Goal: Information Seeking & Learning: Learn about a topic

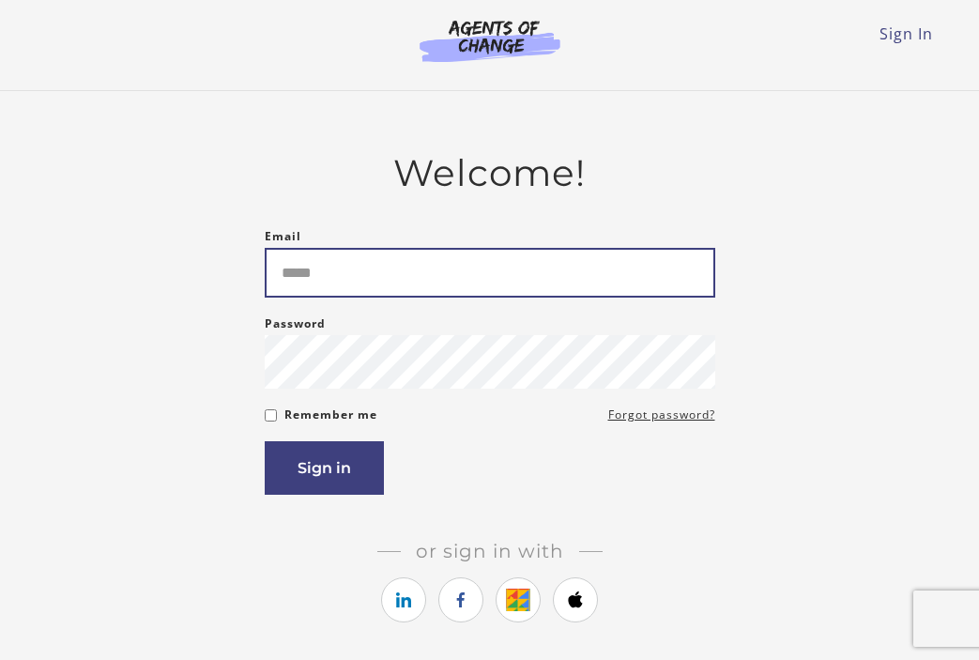
click at [336, 266] on input "Email" at bounding box center [490, 273] width 451 height 50
type input "**********"
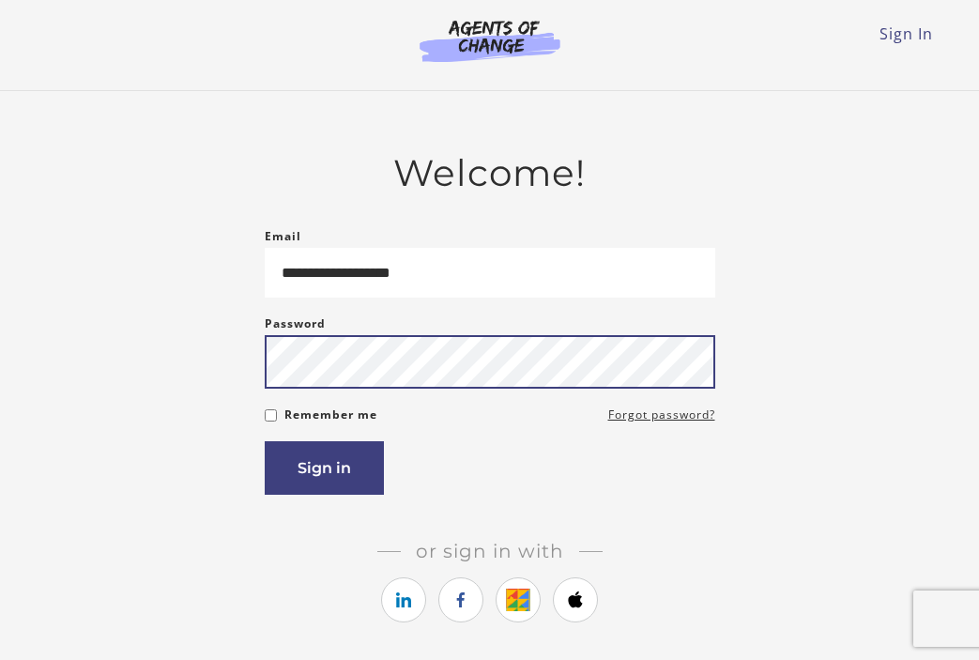
click at [265, 441] on button "Sign in" at bounding box center [324, 468] width 119 height 54
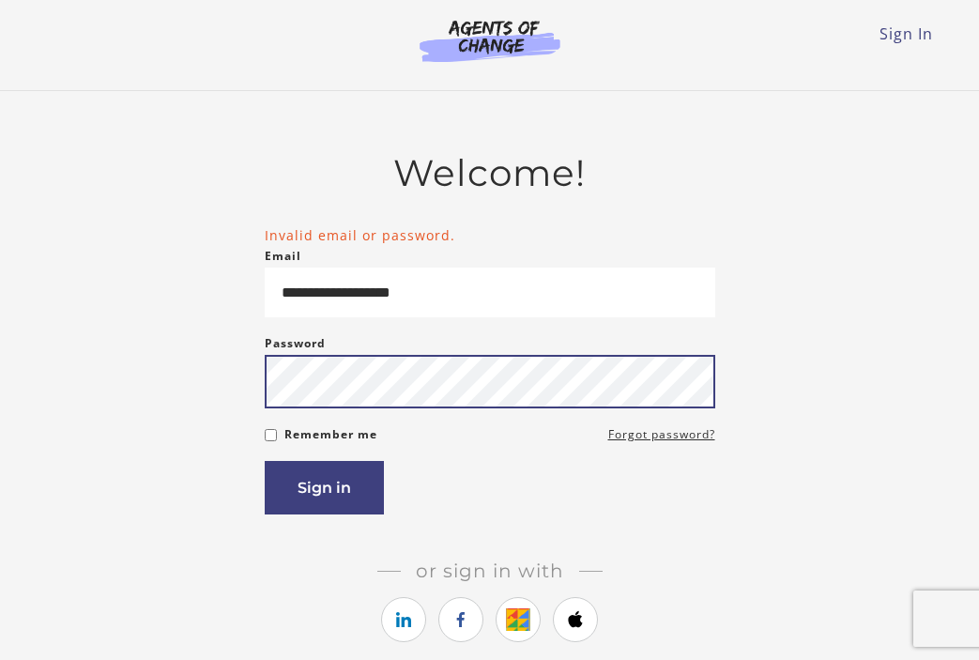
click at [265, 461] on button "Sign in" at bounding box center [324, 488] width 119 height 54
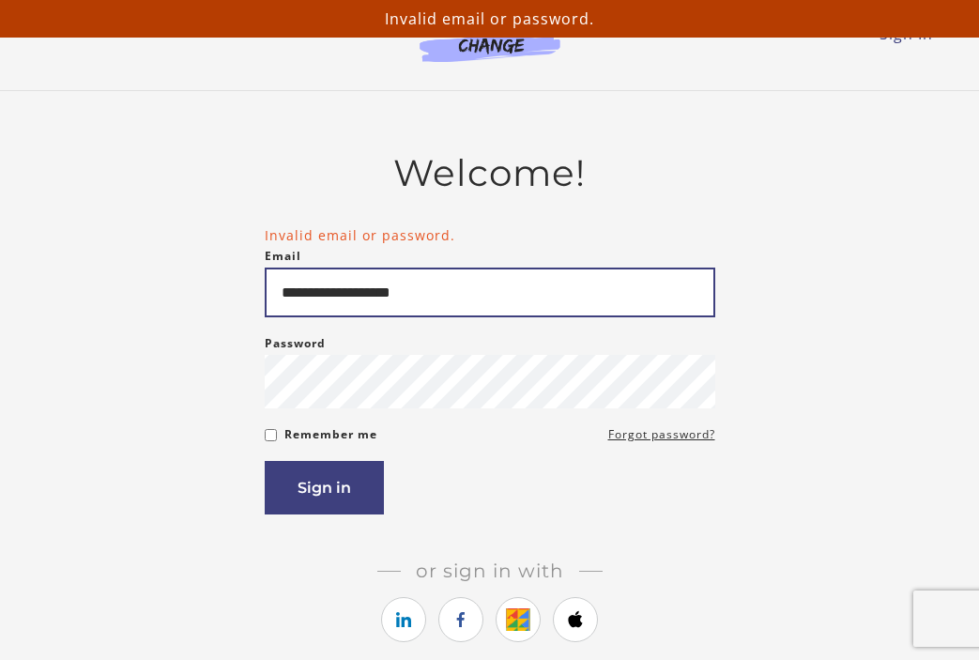
click at [471, 301] on input "**********" at bounding box center [490, 293] width 451 height 50
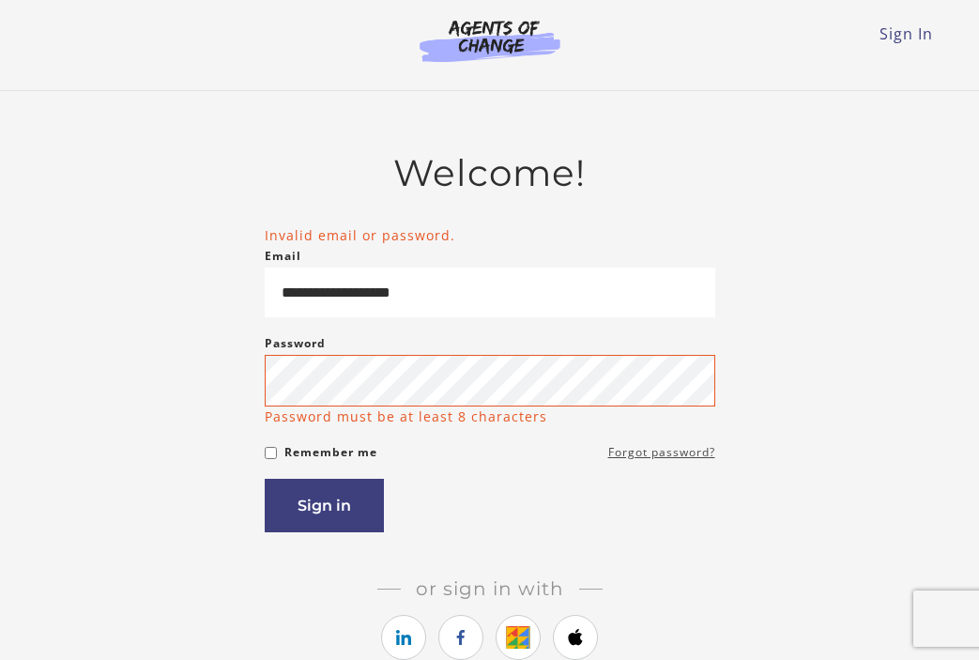
click at [637, 430] on form "**********" at bounding box center [490, 379] width 451 height 308
click at [500, 503] on div "Sign in" at bounding box center [490, 506] width 451 height 54
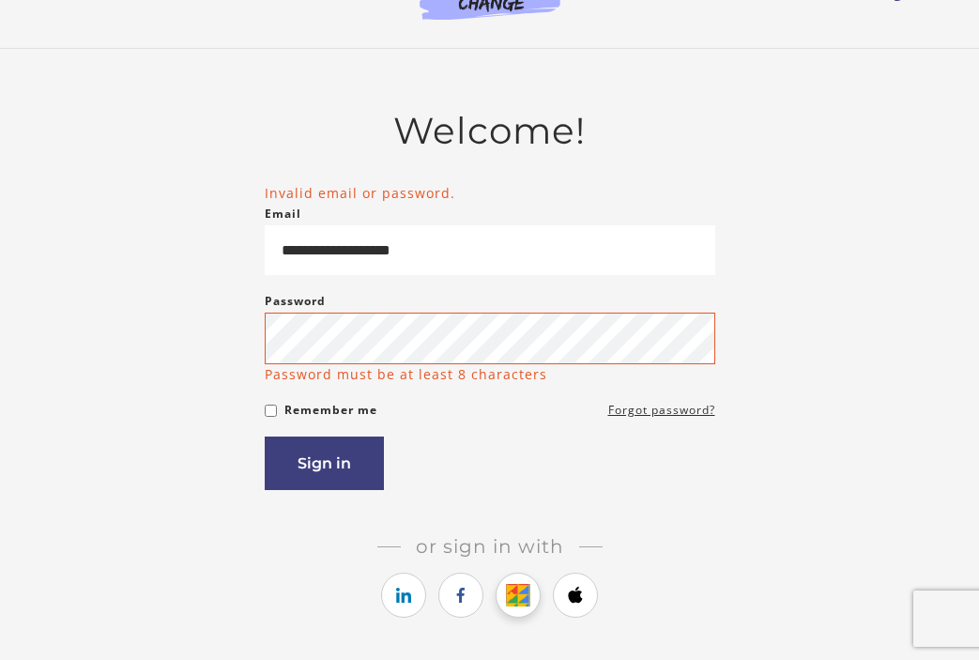
click at [527, 595] on icon "https://courses.thinkific.com/users/auth/google?ss%5Breferral%5D=&ss%5Buser_ret…" at bounding box center [518, 595] width 23 height 23
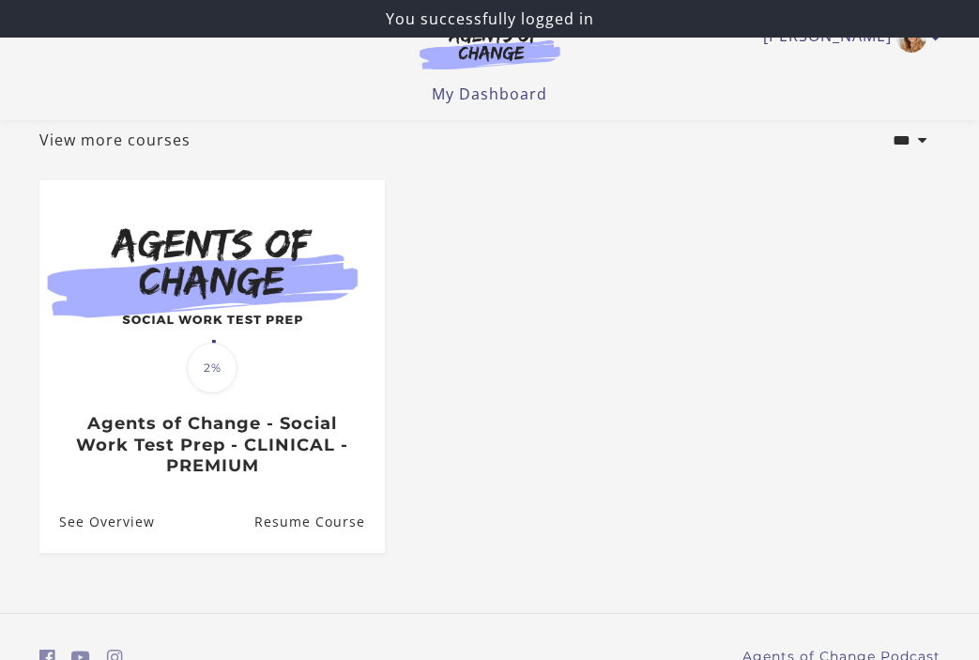
scroll to position [204, 0]
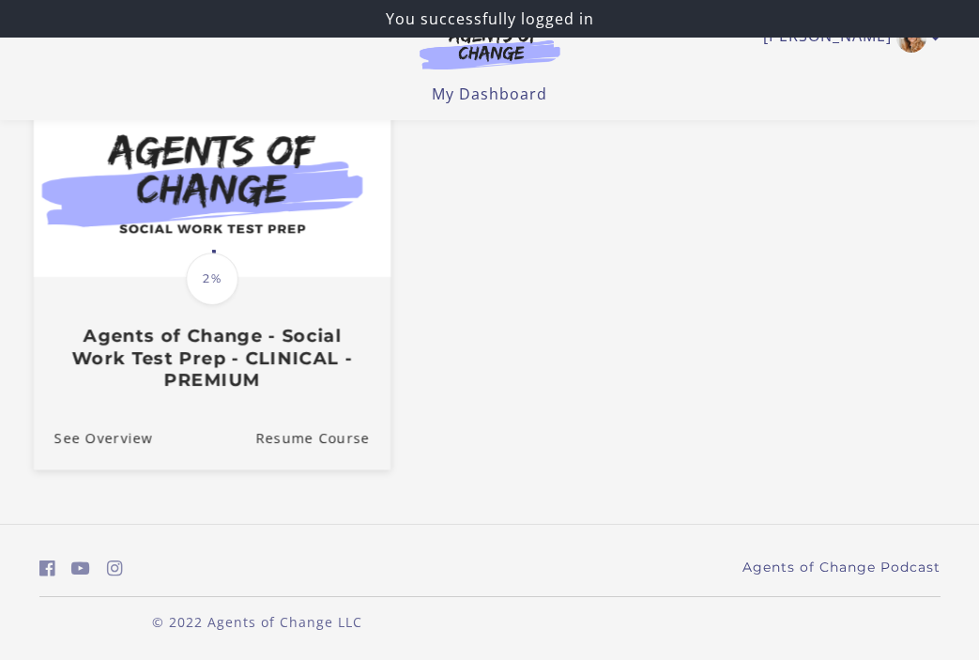
click at [234, 282] on span "2%" at bounding box center [212, 279] width 53 height 53
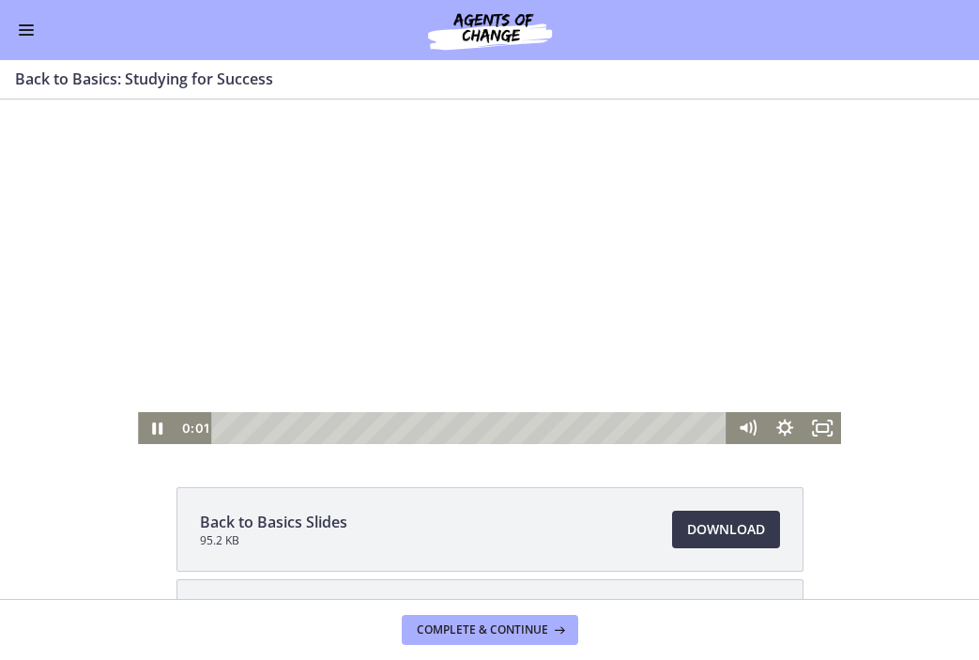
scroll to position [53, 0]
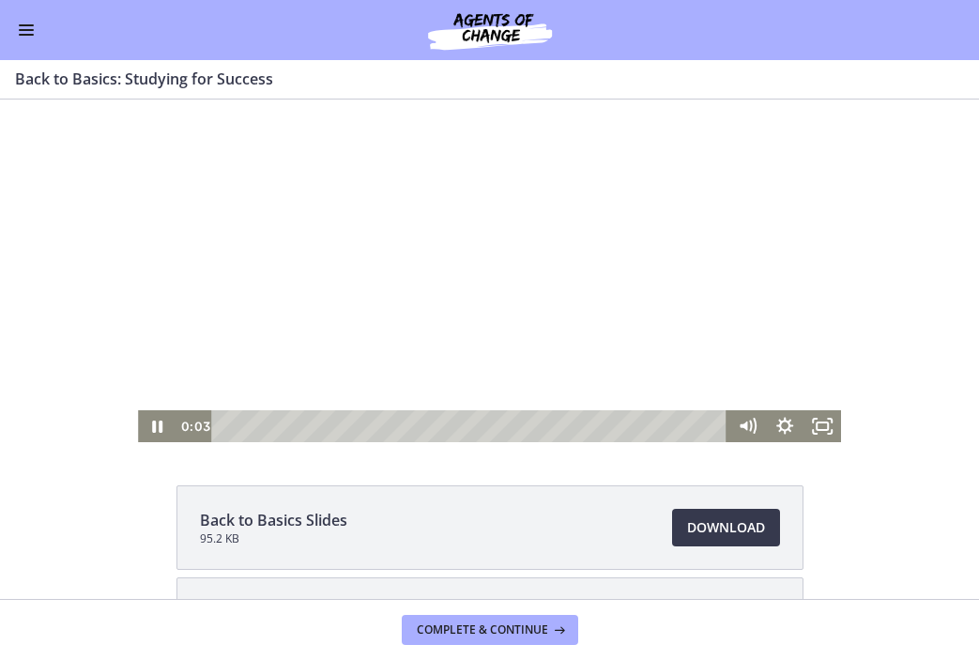
click at [491, 323] on div at bounding box center [489, 244] width 702 height 395
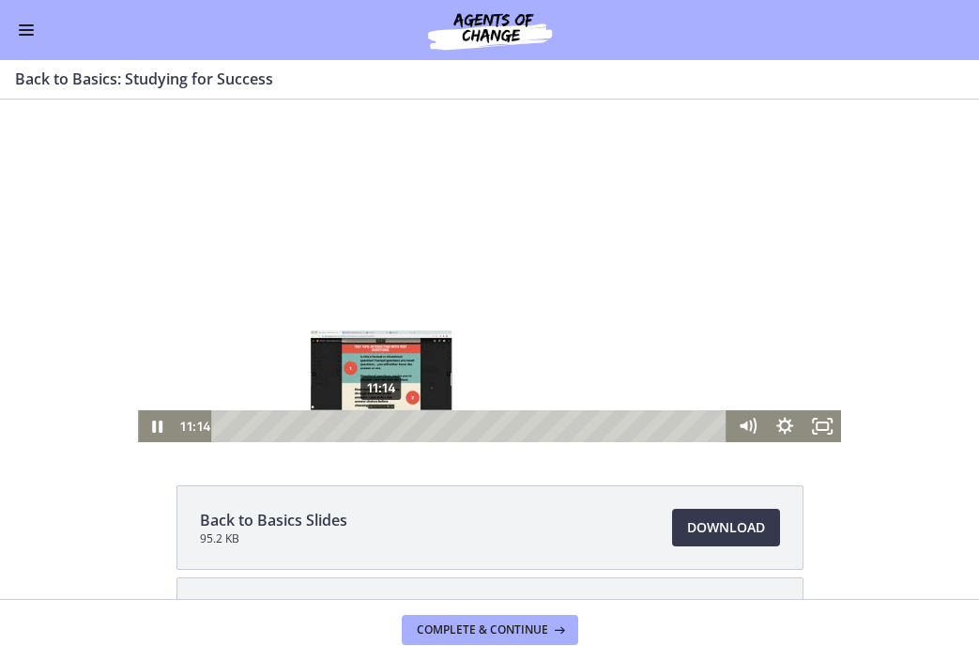
click at [382, 428] on div "11:14" at bounding box center [472, 426] width 494 height 32
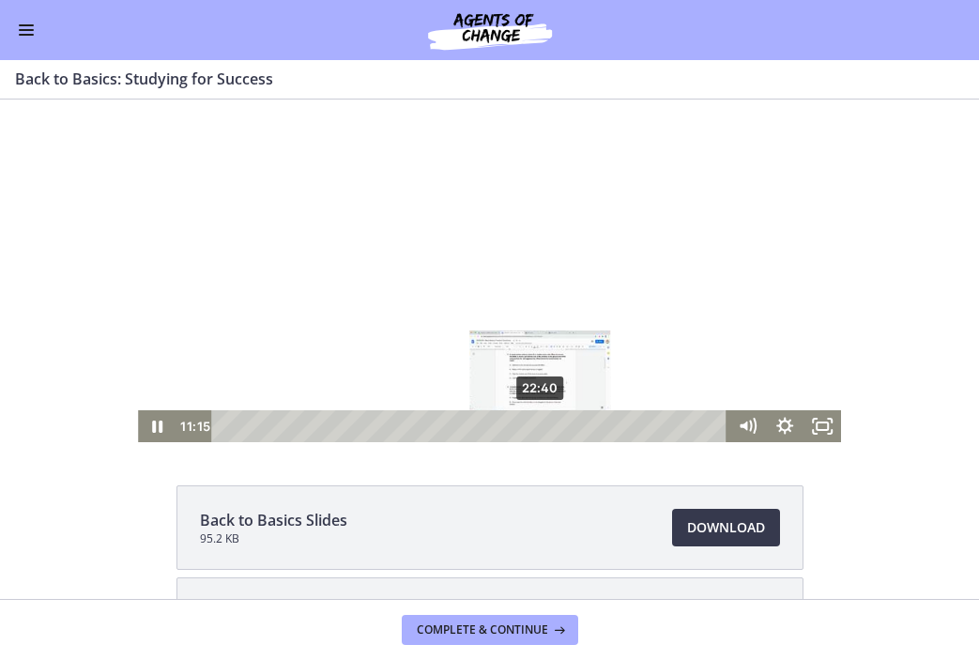
click at [542, 426] on div "22:40" at bounding box center [472, 426] width 494 height 32
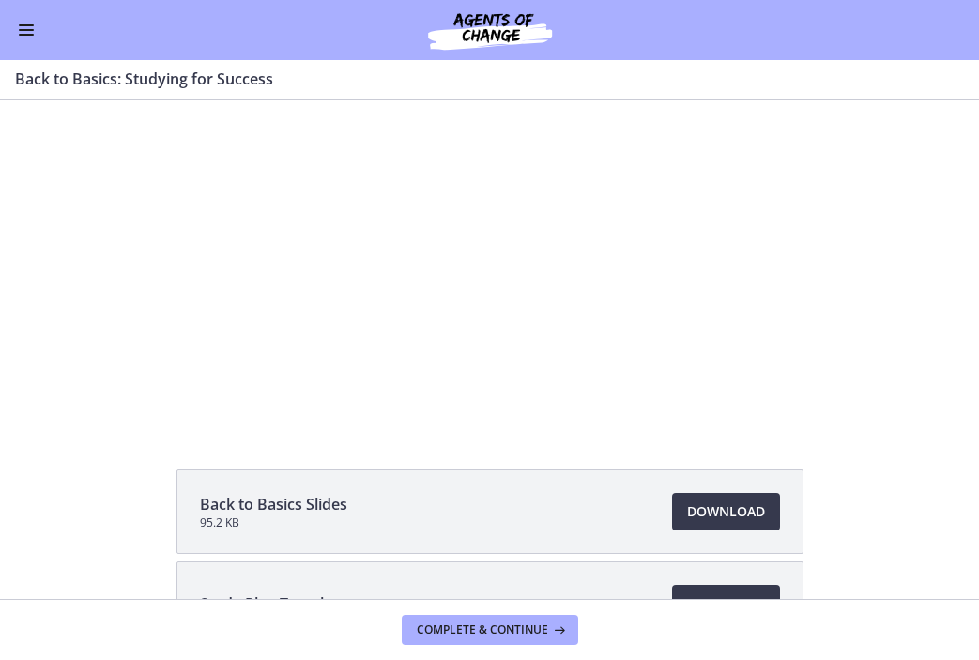
scroll to position [60, 0]
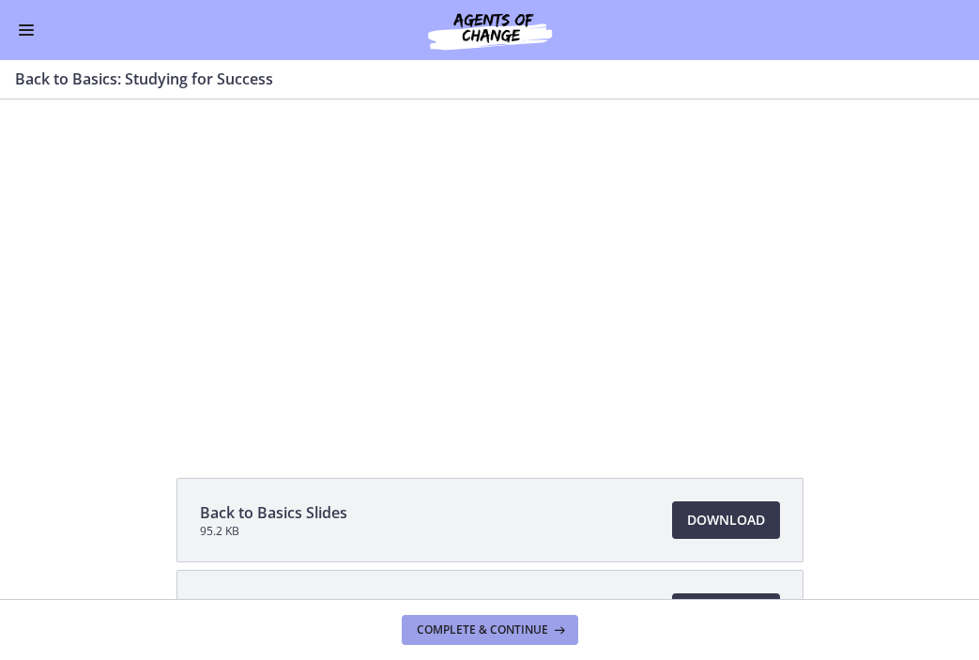
click at [543, 630] on span "Complete & continue" at bounding box center [482, 629] width 131 height 15
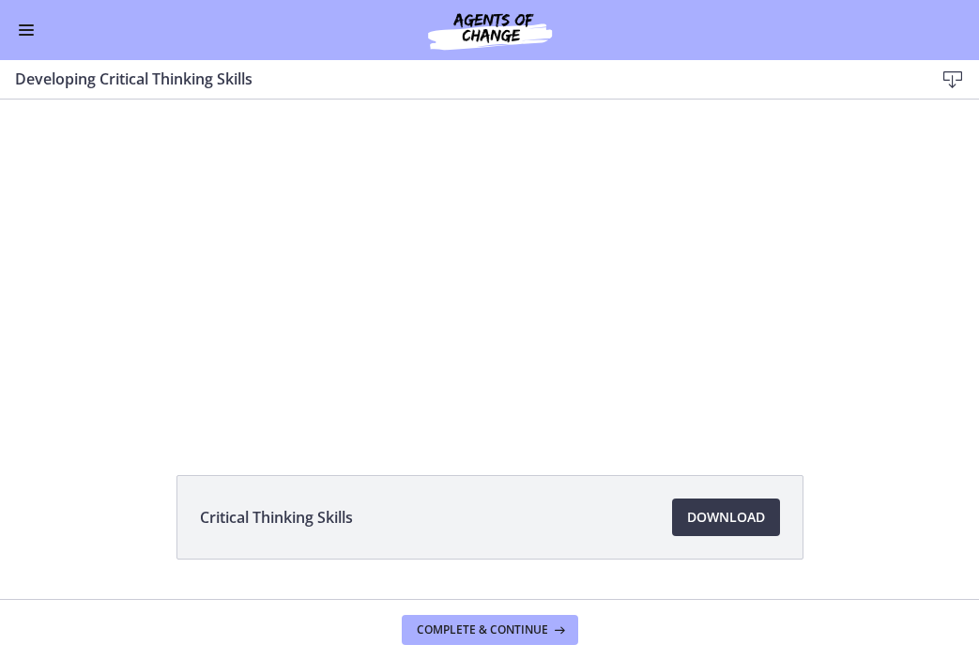
scroll to position [64, 0]
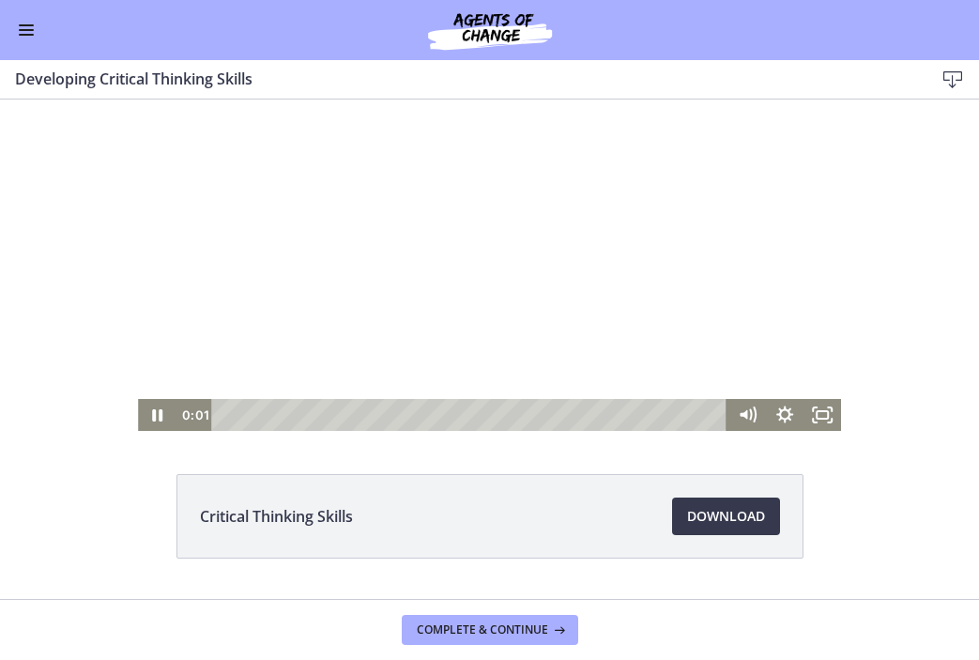
click at [454, 271] on div at bounding box center [489, 233] width 702 height 395
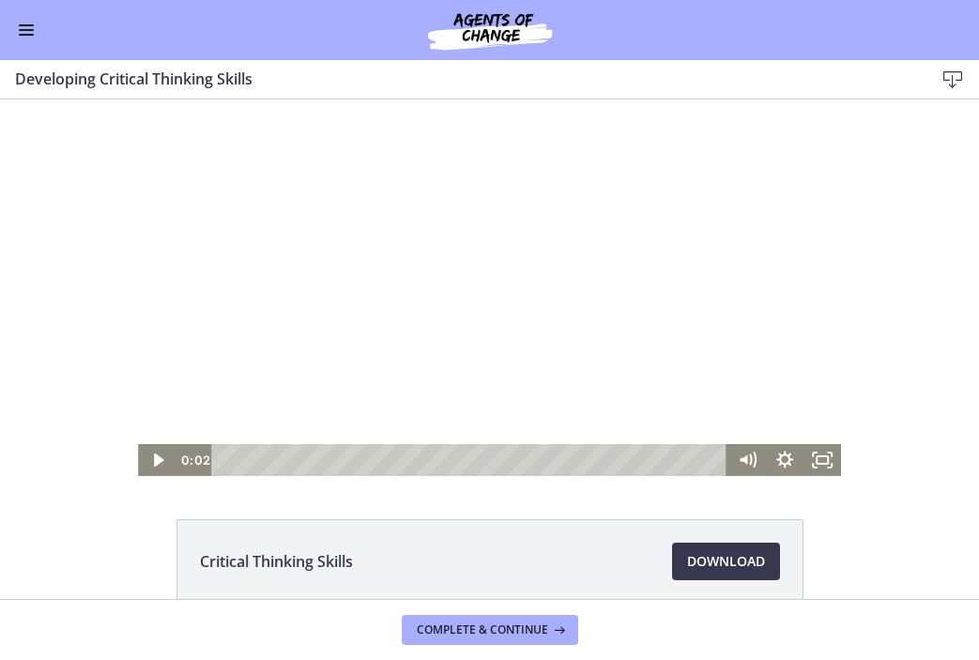
scroll to position [2, 0]
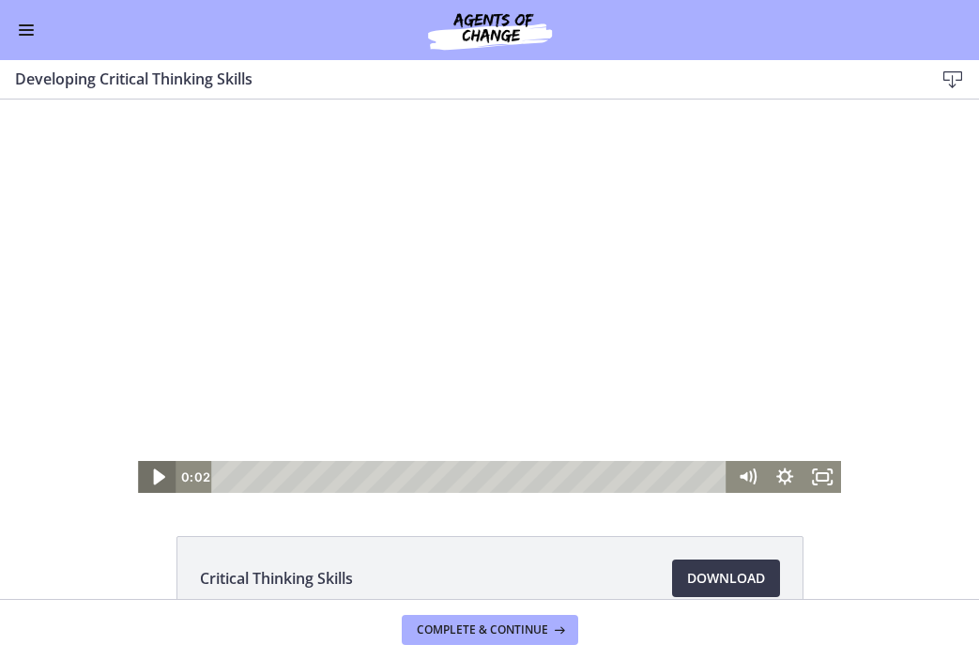
click at [158, 477] on icon "Play Video" at bounding box center [158, 477] width 11 height 16
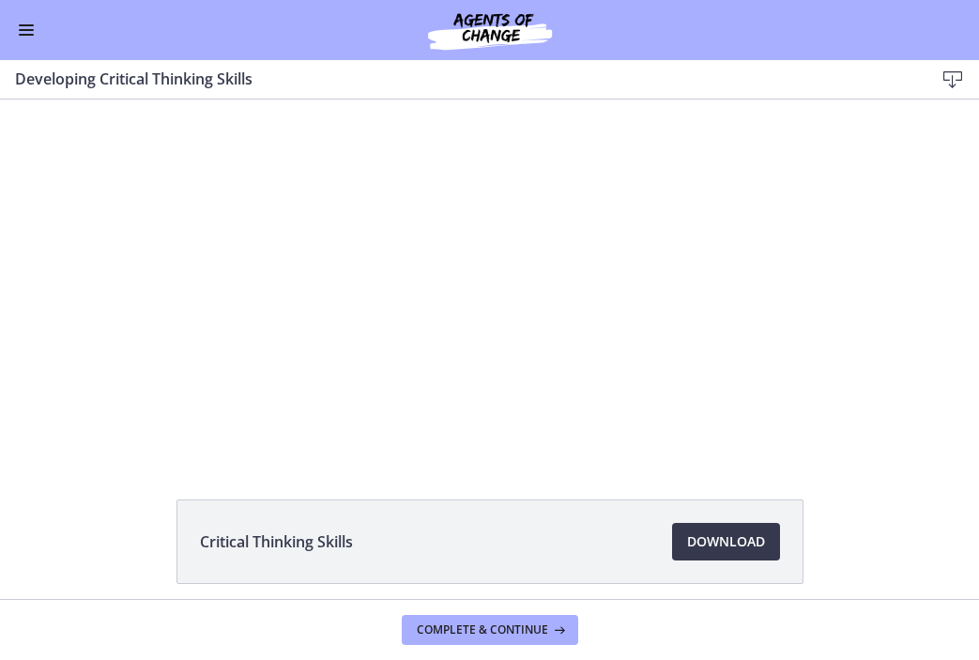
scroll to position [0, 0]
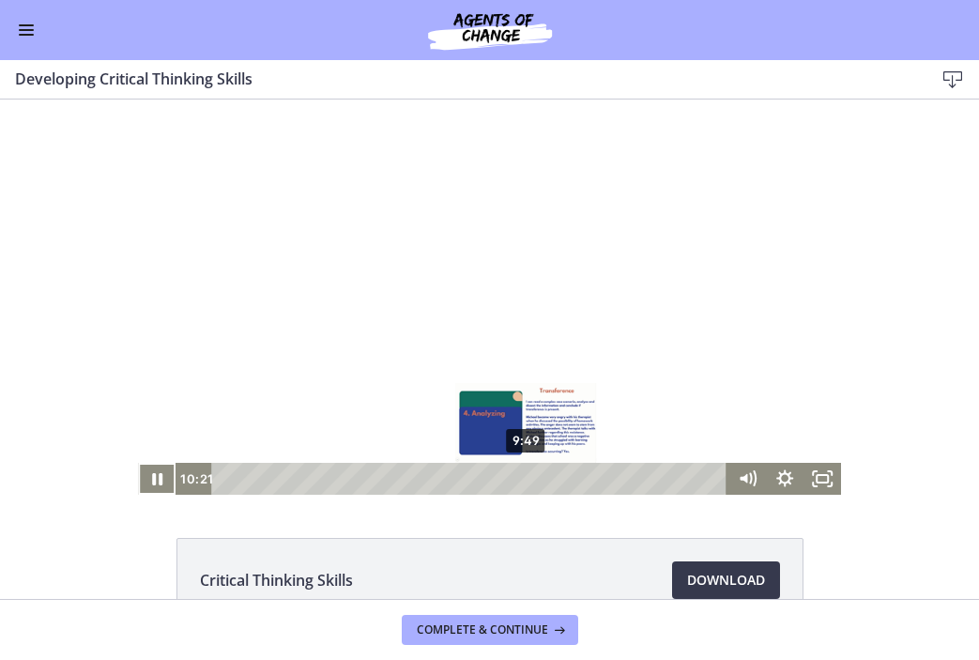
click at [527, 476] on div "9:49" at bounding box center [472, 479] width 494 height 32
click at [516, 478] on div "9:29" at bounding box center [472, 479] width 494 height 32
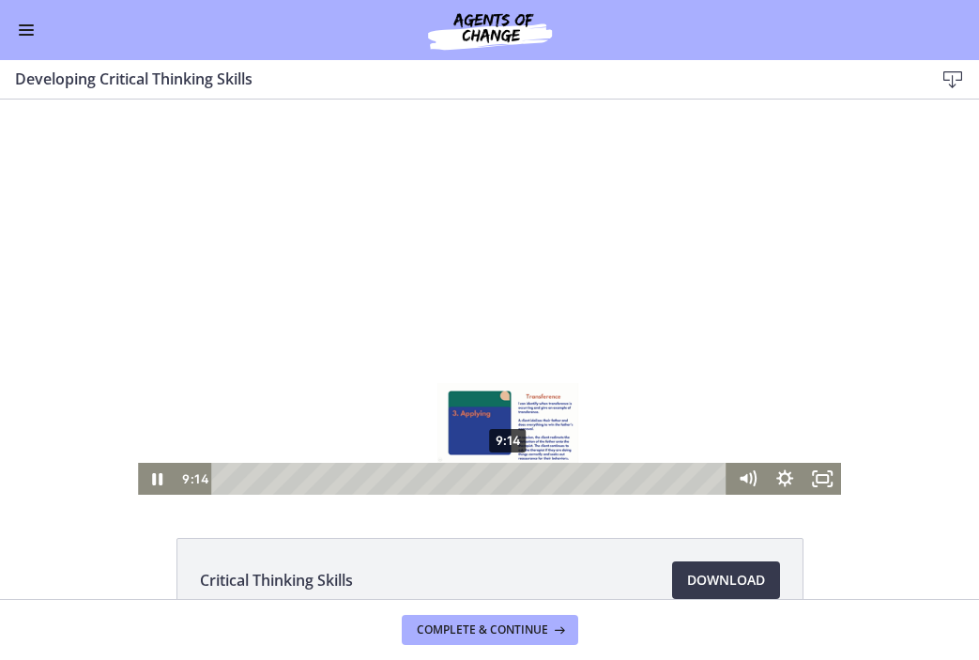
click at [509, 478] on div "9:14" at bounding box center [472, 479] width 494 height 32
click at [500, 478] on div "9:00" at bounding box center [472, 479] width 494 height 32
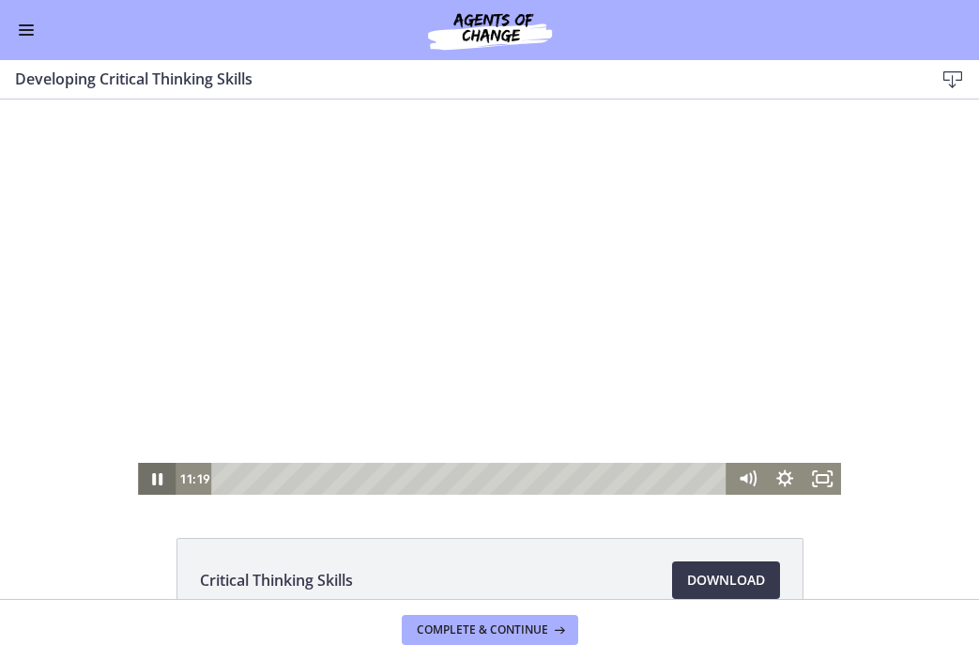
click at [159, 479] on icon "Pause" at bounding box center [157, 479] width 10 height 12
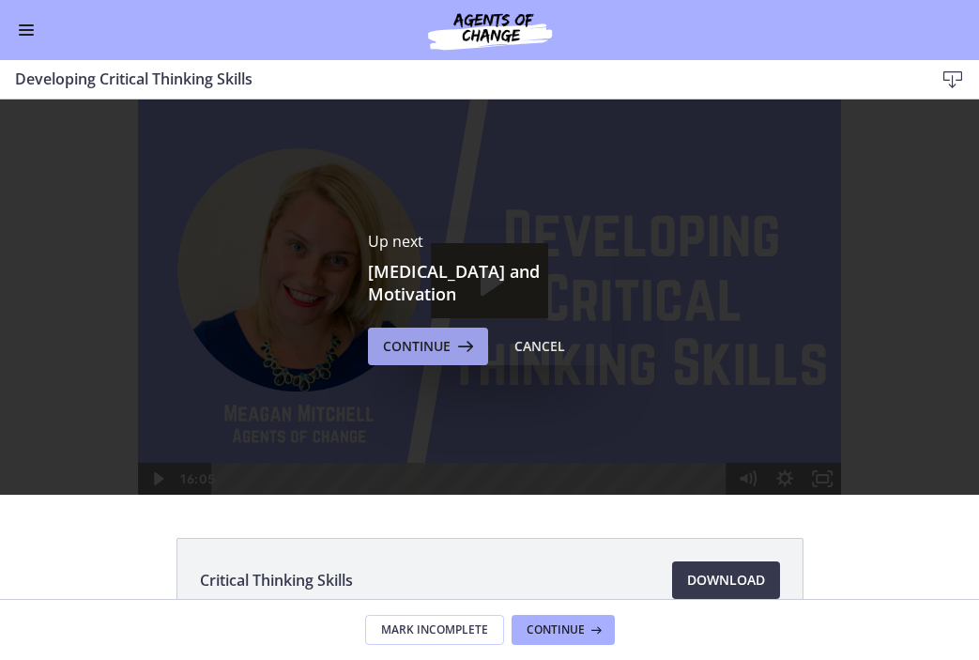
click at [461, 353] on button "Continue" at bounding box center [428, 347] width 120 height 38
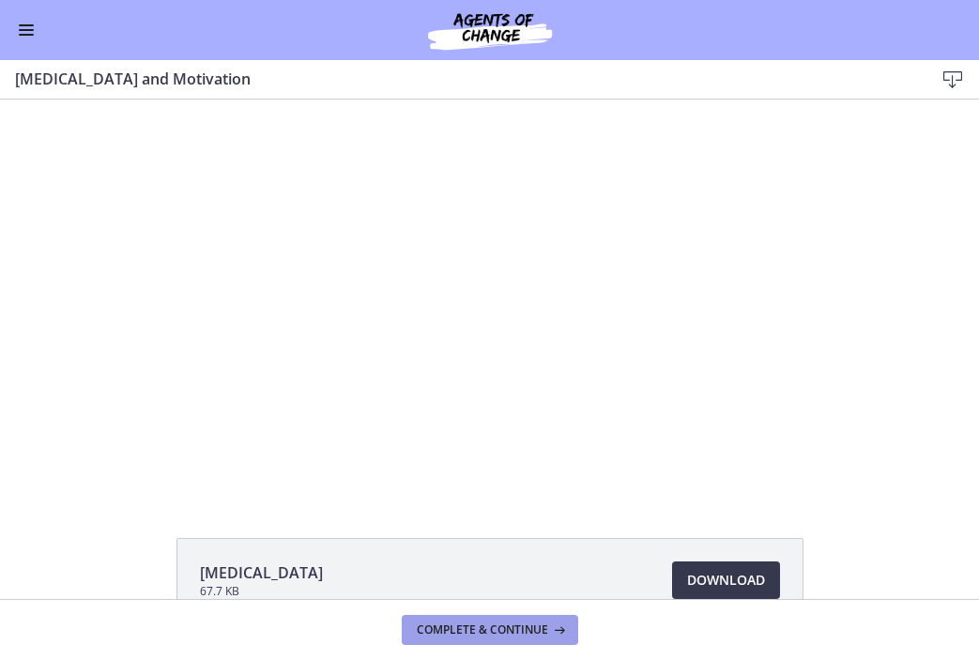
click at [500, 629] on span "Complete & continue" at bounding box center [482, 629] width 131 height 15
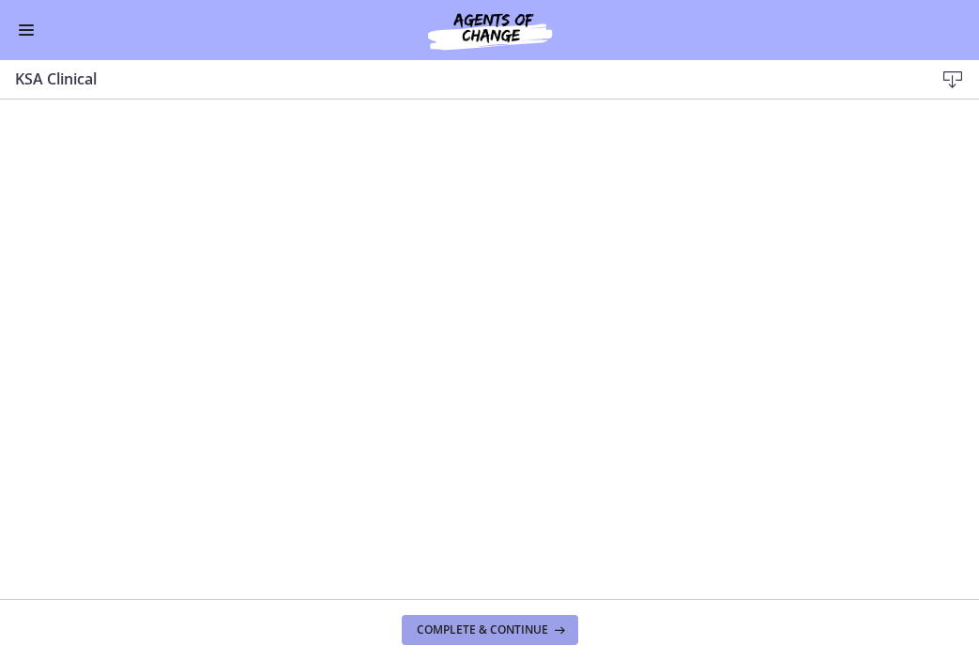
click at [502, 632] on span "Complete & continue" at bounding box center [482, 629] width 131 height 15
click at [531, 621] on button "Complete & continue" at bounding box center [490, 630] width 177 height 30
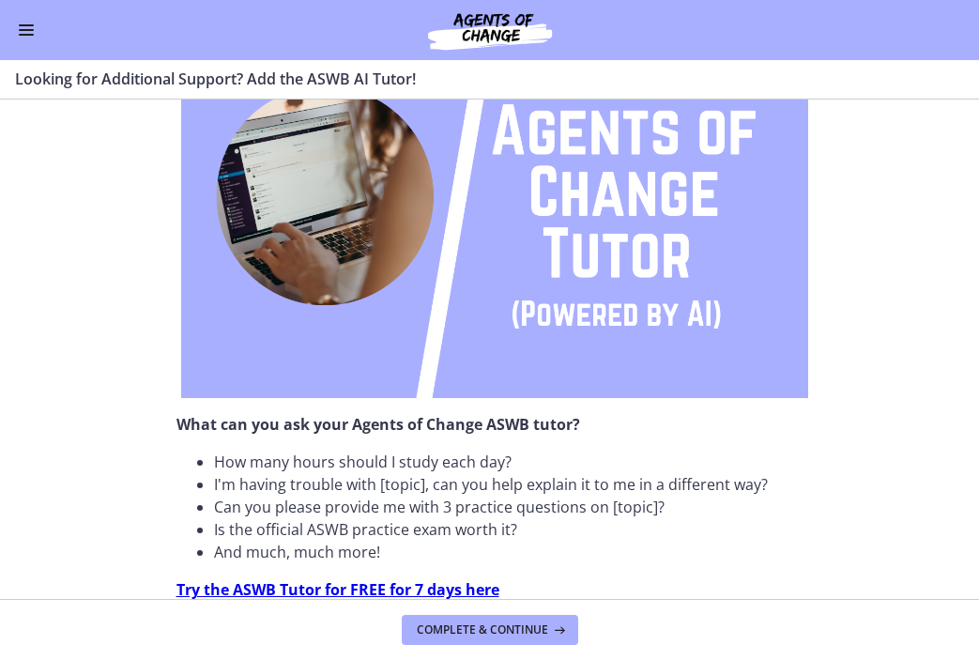
scroll to position [296, 0]
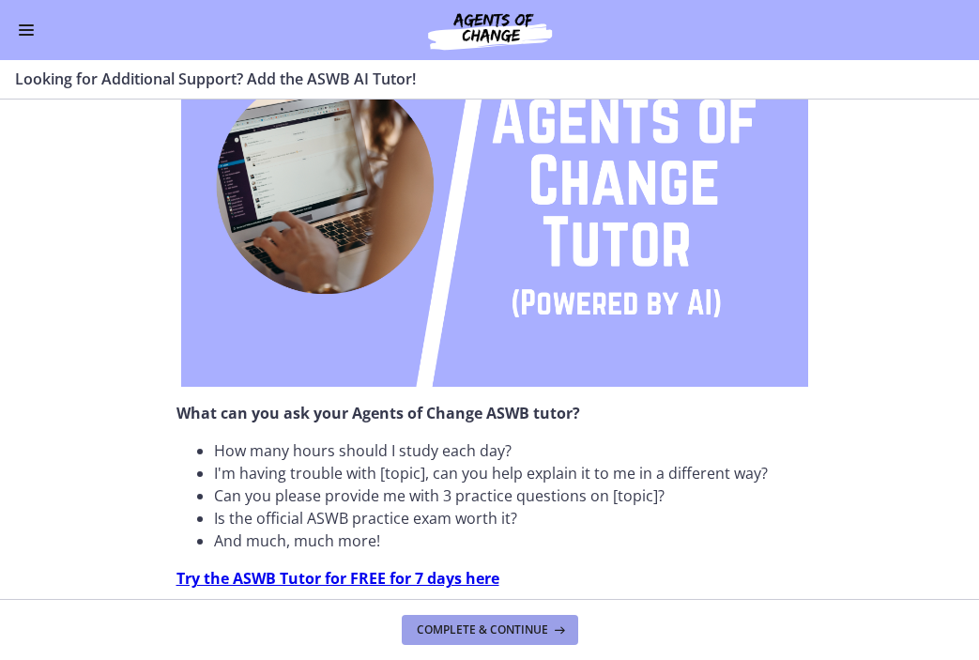
click at [507, 631] on span "Complete & continue" at bounding box center [482, 629] width 131 height 15
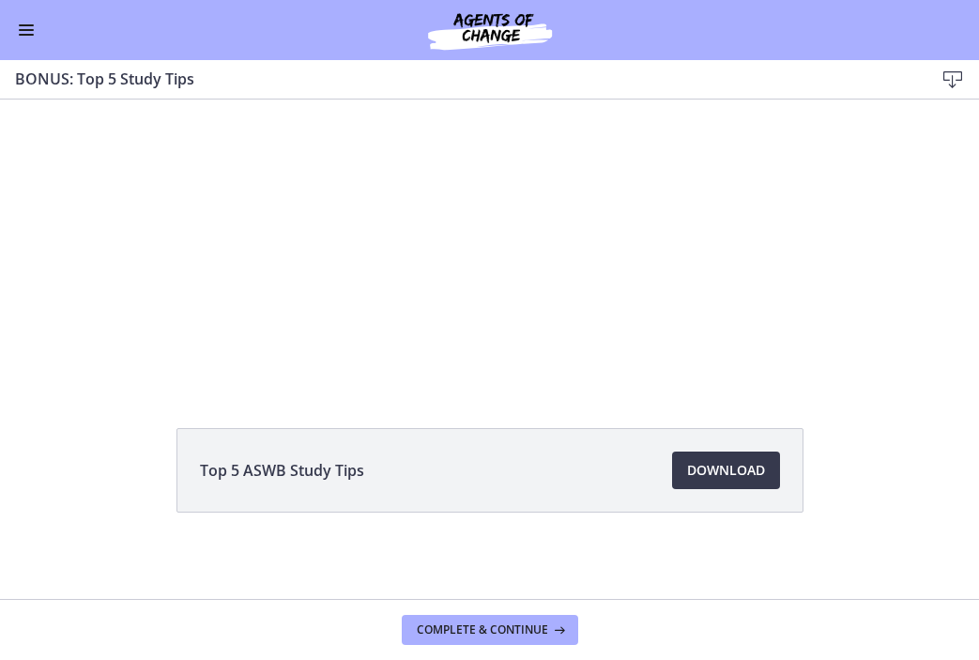
scroll to position [114, 0]
click at [25, 27] on button "Enable menu" at bounding box center [26, 30] width 23 height 23
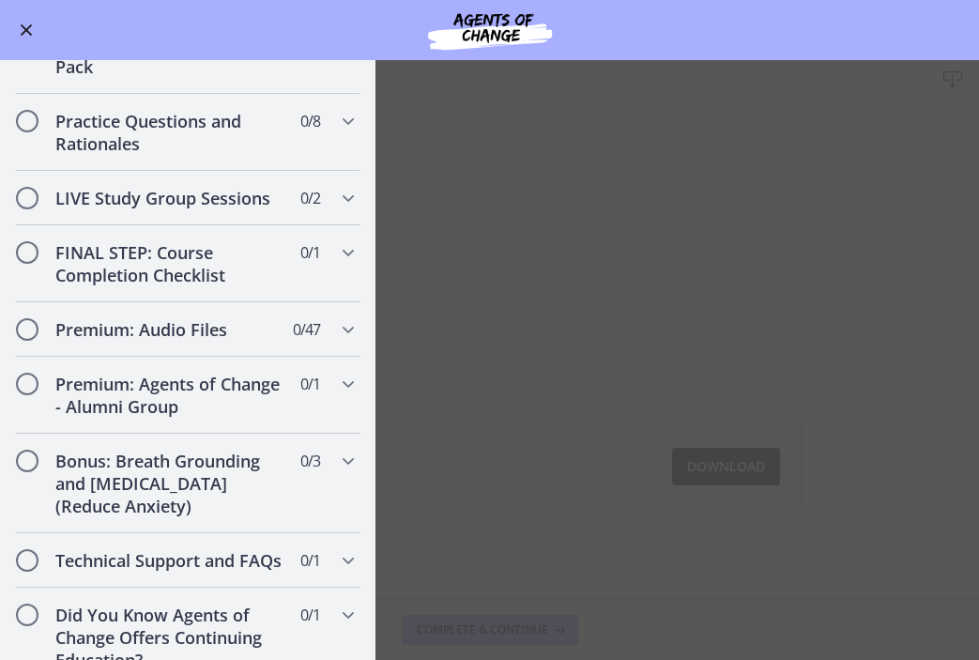
scroll to position [1580, 0]
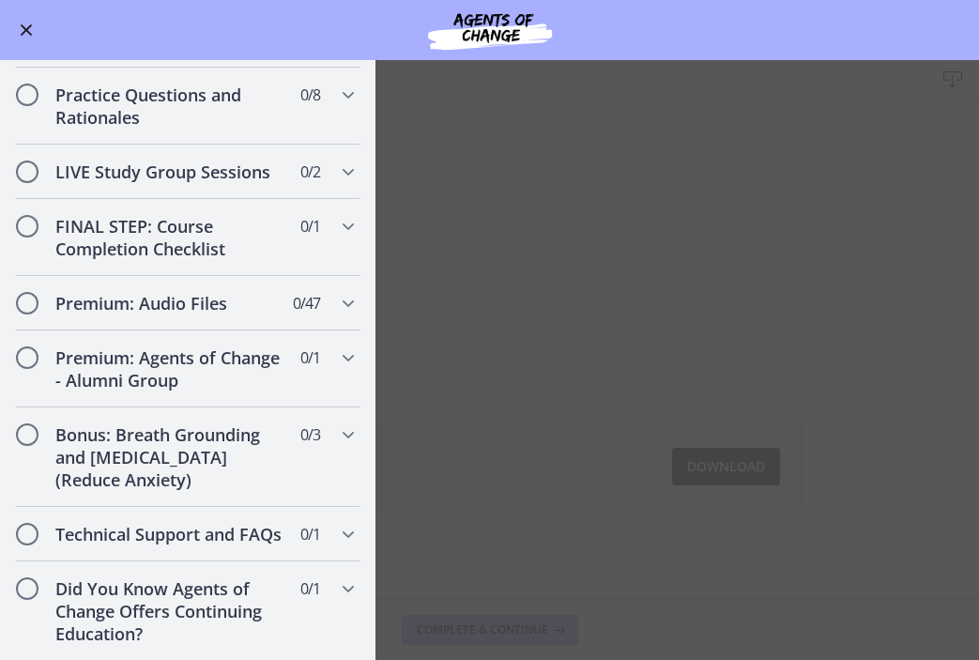
click at [895, 252] on main "BONUS: Top 5 Study Tips Download Enable fullscreen Top 5 ASWB Study Tips Downlo…" at bounding box center [489, 360] width 979 height 600
click at [21, 29] on span "Enable menu" at bounding box center [26, 30] width 15 height 2
